Goal: Information Seeking & Learning: Learn about a topic

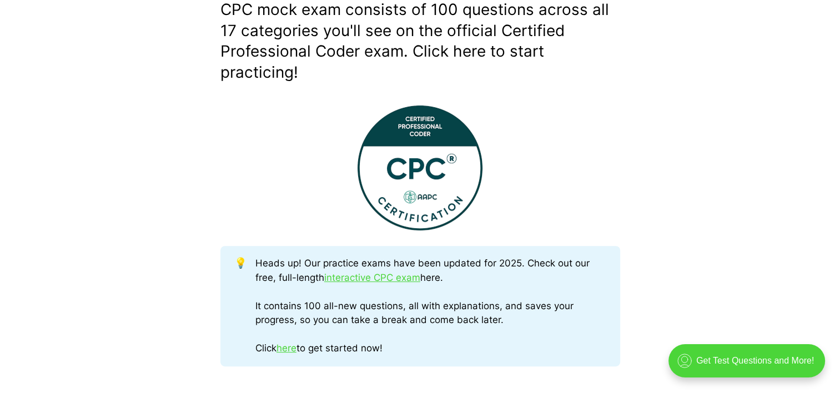
scroll to position [466, 0]
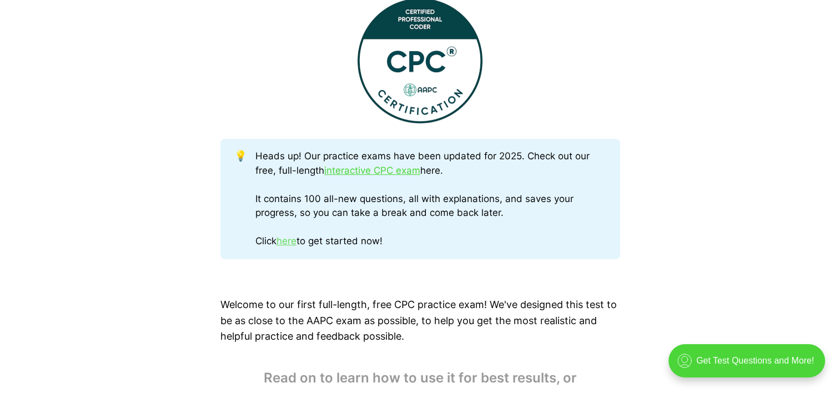
click at [293, 238] on link "here" at bounding box center [286, 240] width 20 height 11
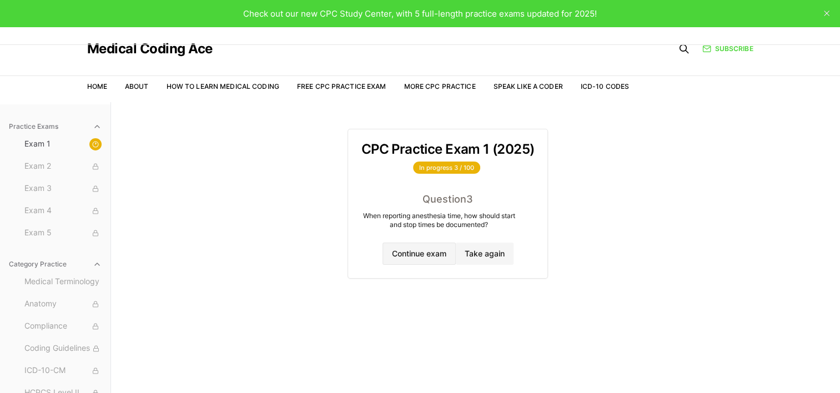
click at [422, 248] on button "Continue exam" at bounding box center [418, 254] width 73 height 22
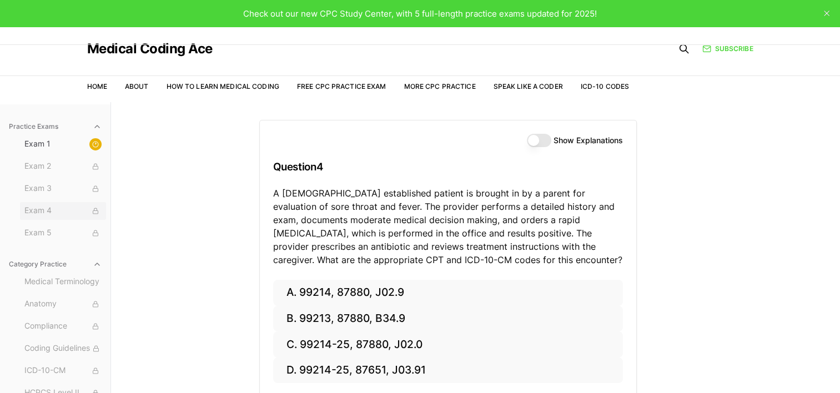
click at [46, 206] on span "Exam 4" at bounding box center [62, 211] width 77 height 12
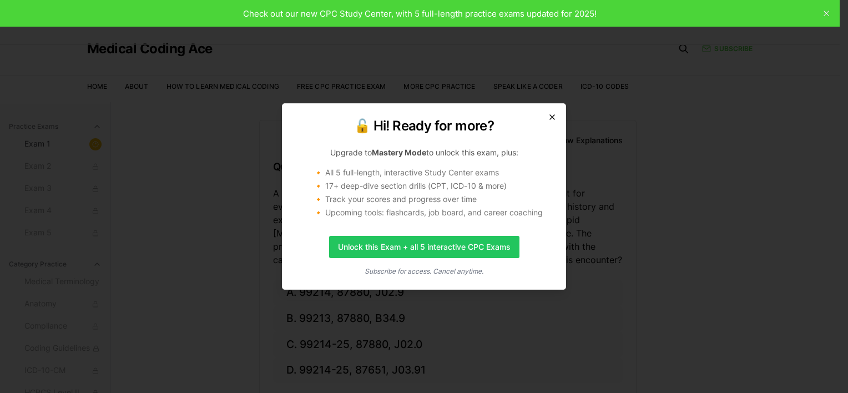
click at [551, 113] on icon "button" at bounding box center [552, 117] width 9 height 9
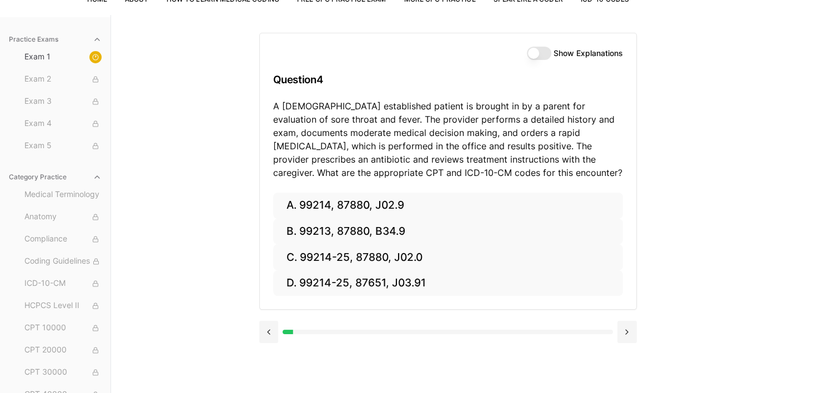
scroll to position [89, 0]
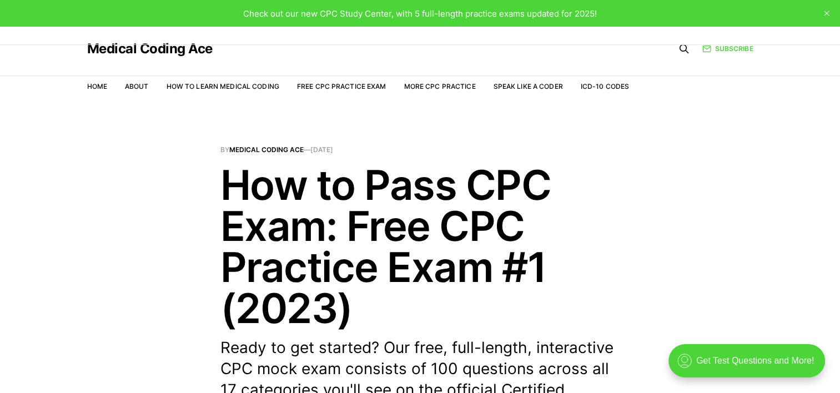
click at [745, 238] on header "By Medical Coding Ace — Sep 10, 2023 How to Pass CPC Exam: Free CPC Practice Ex…" at bounding box center [420, 295] width 840 height 296
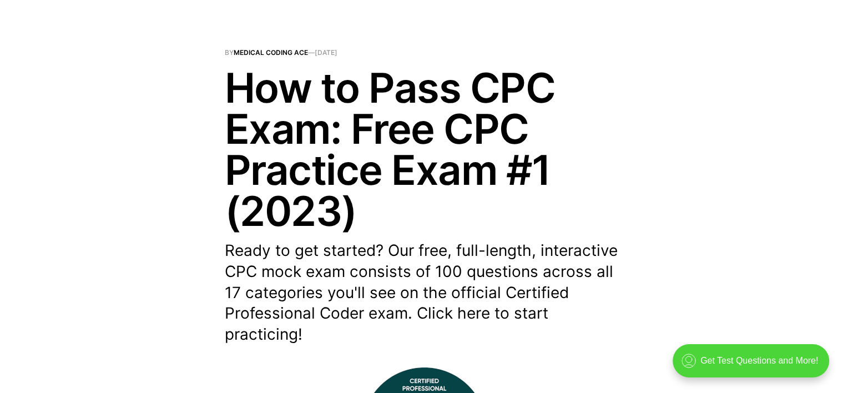
scroll to position [133, 0]
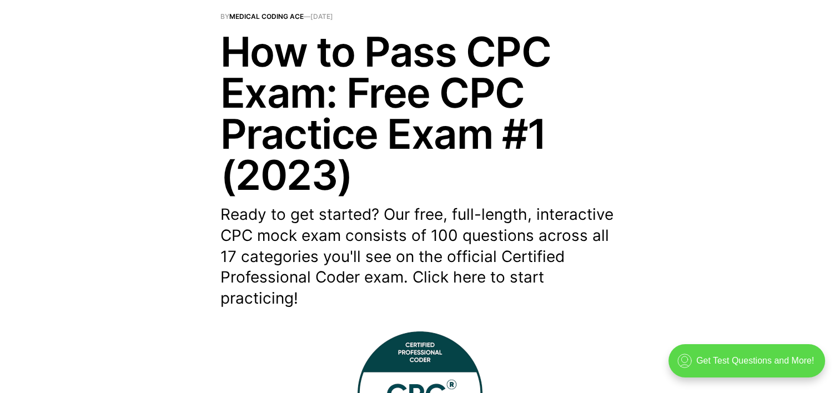
click at [763, 356] on div ".cls-1{fill:none;stroke:currentColor;stroke-linecap:round;stroke-linejoin:round…" at bounding box center [746, 360] width 157 height 33
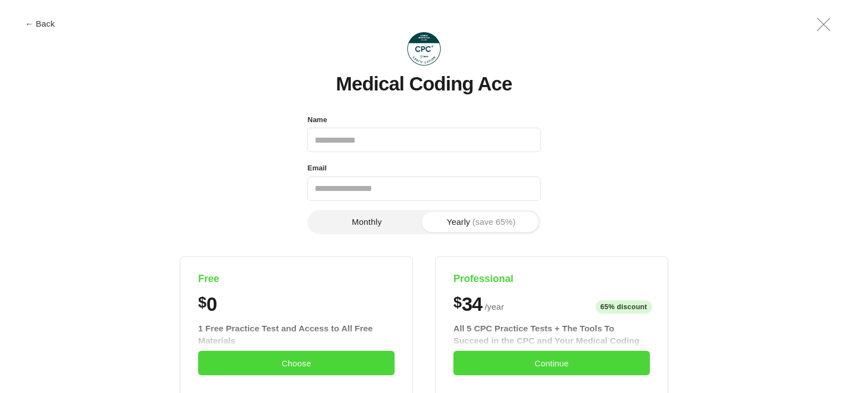
scroll to position [0, 0]
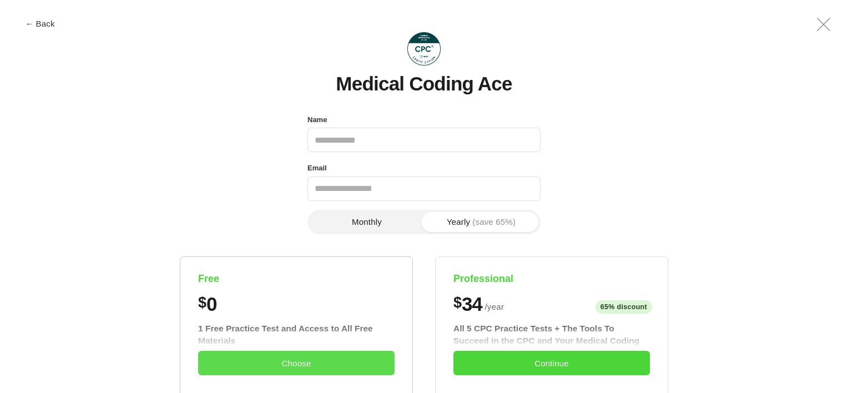
click at [301, 360] on button "Choose" at bounding box center [296, 363] width 197 height 24
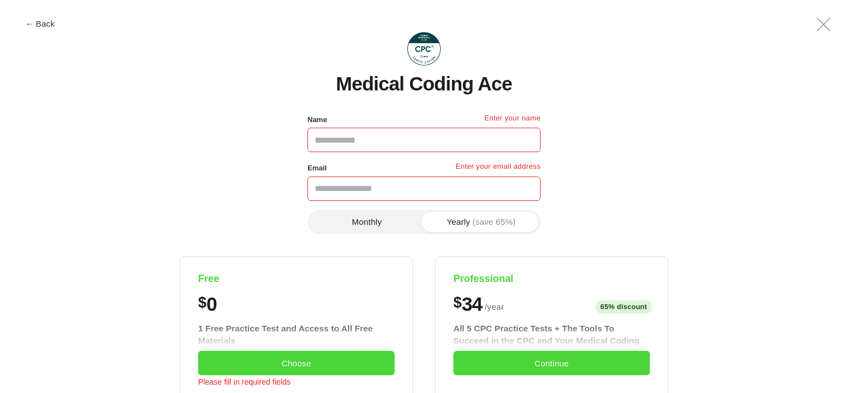
click at [370, 139] on input "Name" at bounding box center [424, 140] width 233 height 24
type input "**********"
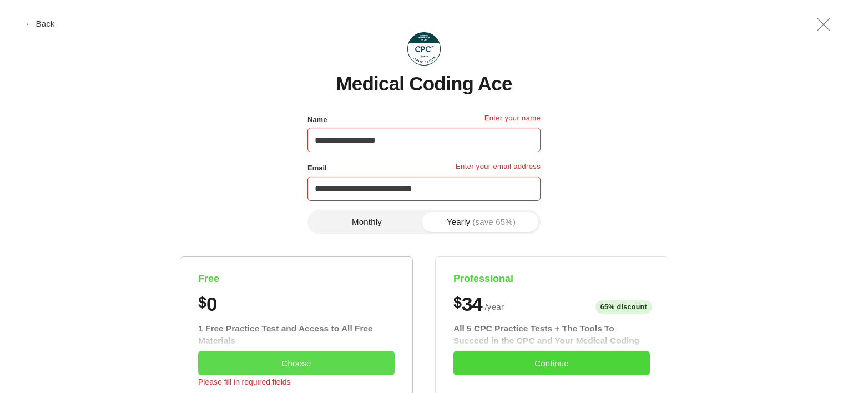
drag, startPoint x: 375, startPoint y: 212, endPoint x: 313, endPoint y: 362, distance: 162.0
click at [313, 362] on button "Choose" at bounding box center [296, 363] width 197 height 24
